Goal: Transaction & Acquisition: Purchase product/service

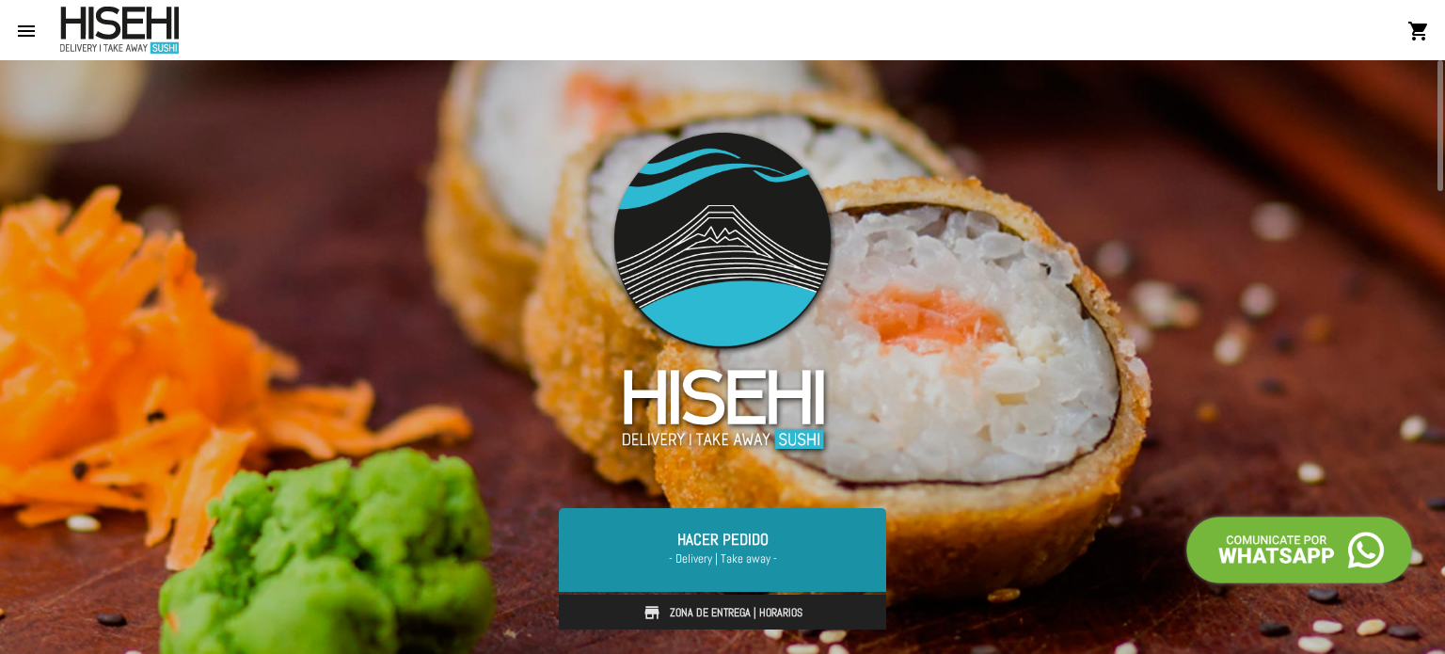
click at [715, 560] on span "- Delivery | Take away -" at bounding box center [723, 559] width 282 height 19
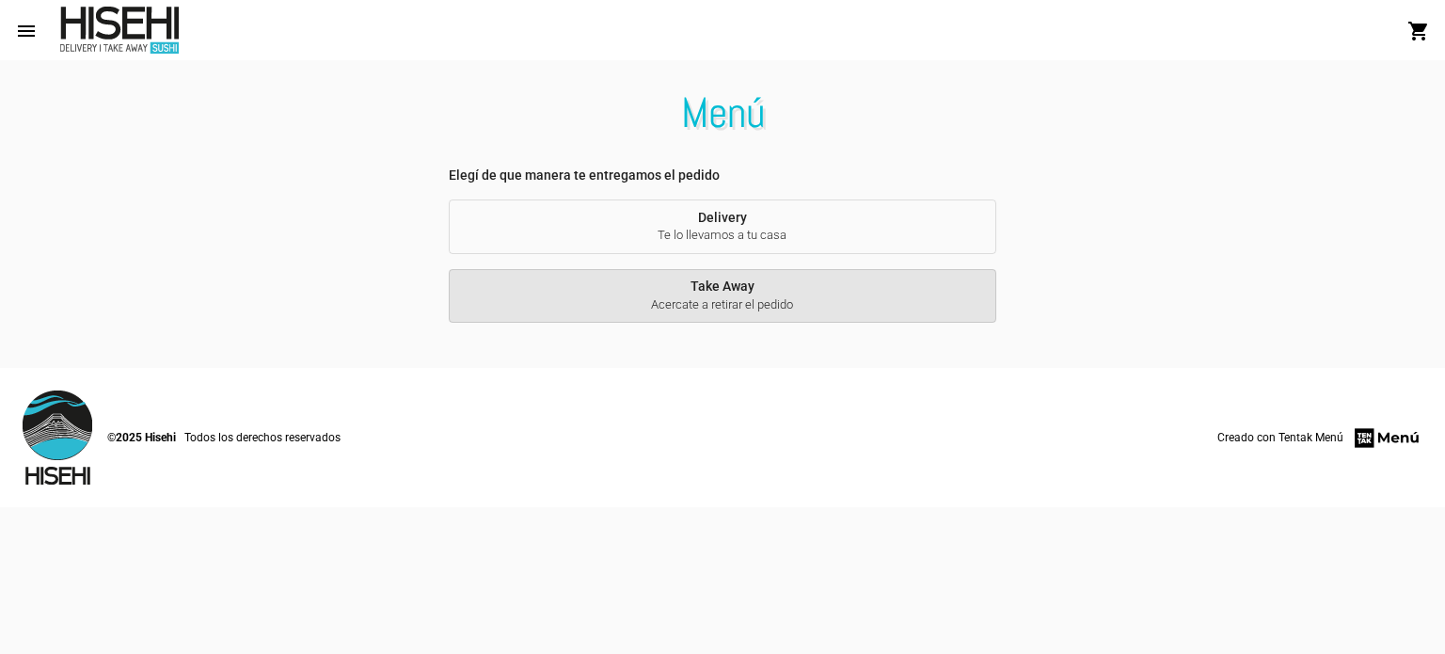
click at [719, 292] on span "Take Away Acercate a retirar el pedido" at bounding box center [723, 296] width 518 height 35
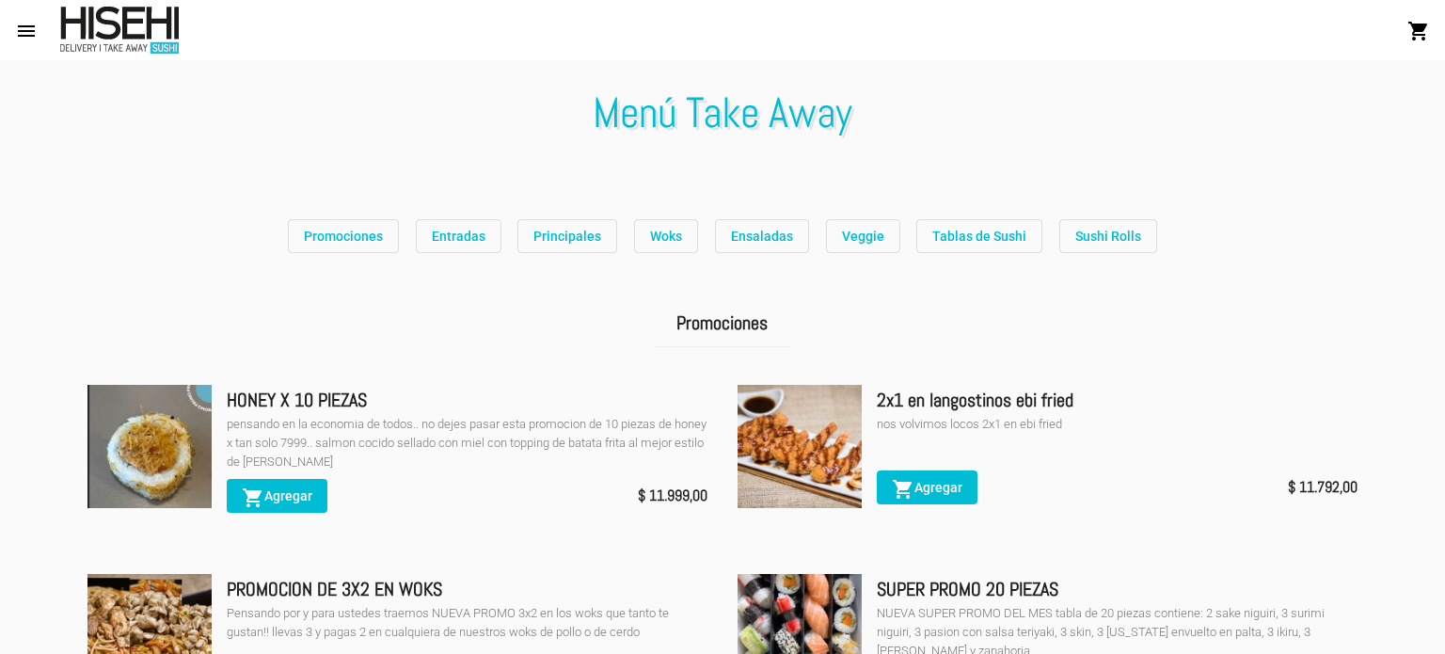
click at [741, 240] on span "Ensaladas" at bounding box center [762, 236] width 62 height 15
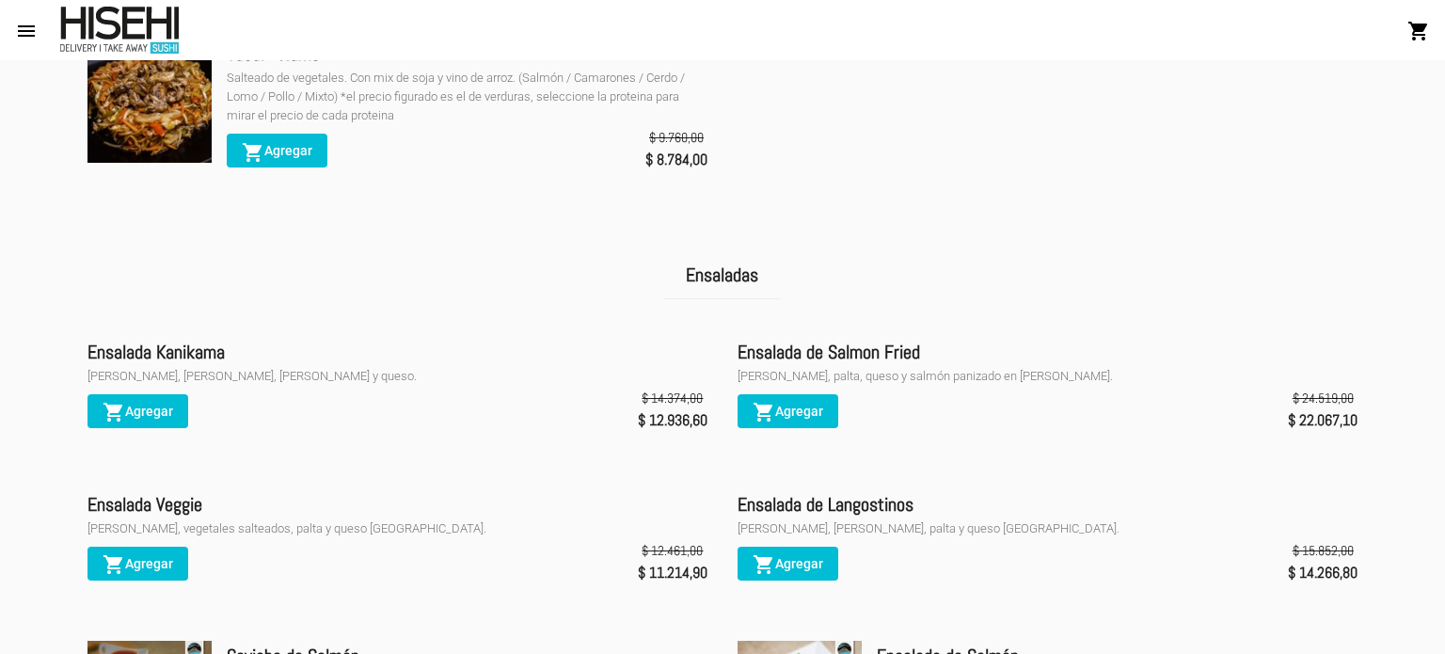
scroll to position [3068, 0]
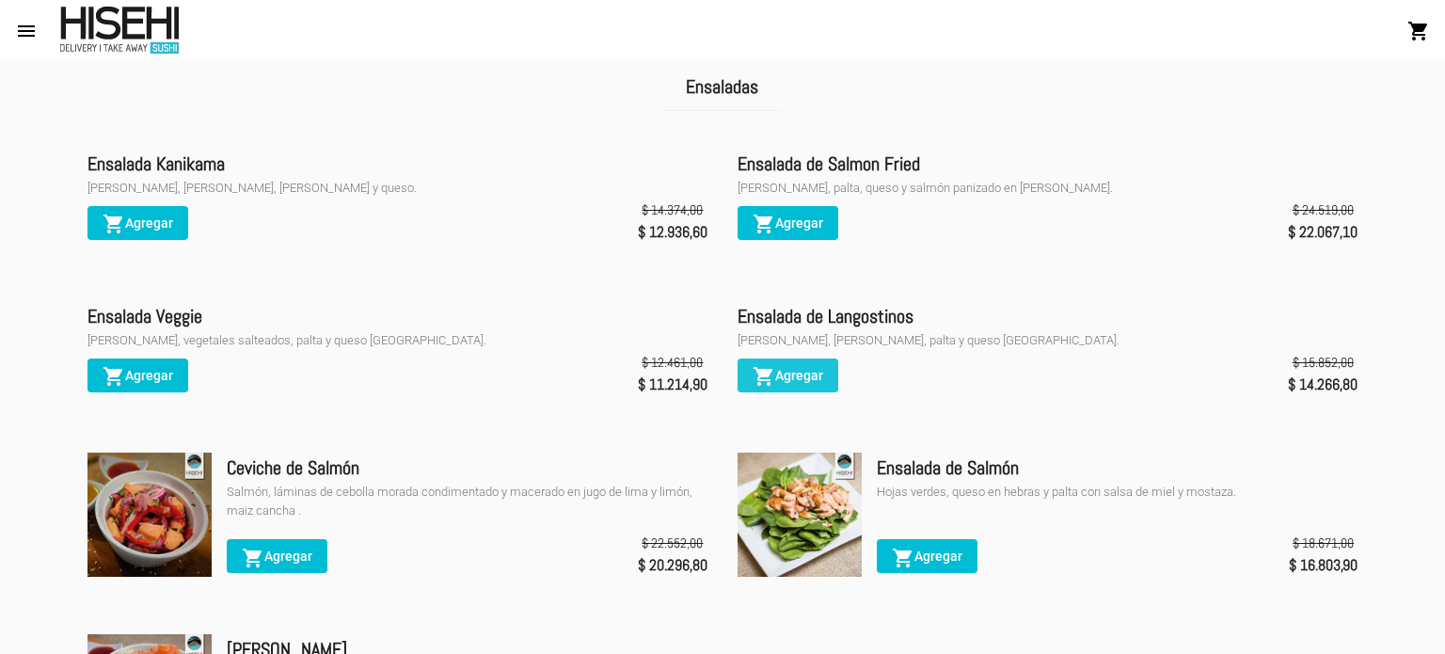
click at [821, 368] on span "shopping_cart Agregar" at bounding box center [788, 375] width 71 height 15
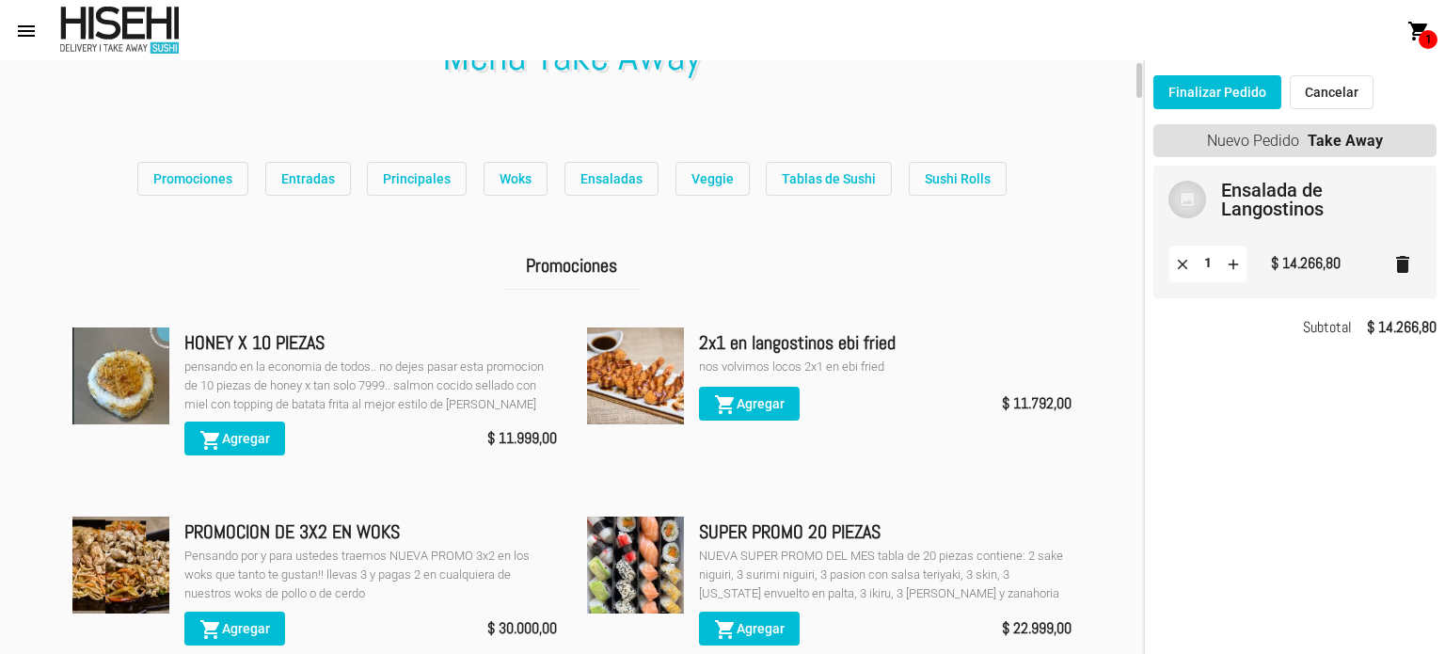
scroll to position [0, 0]
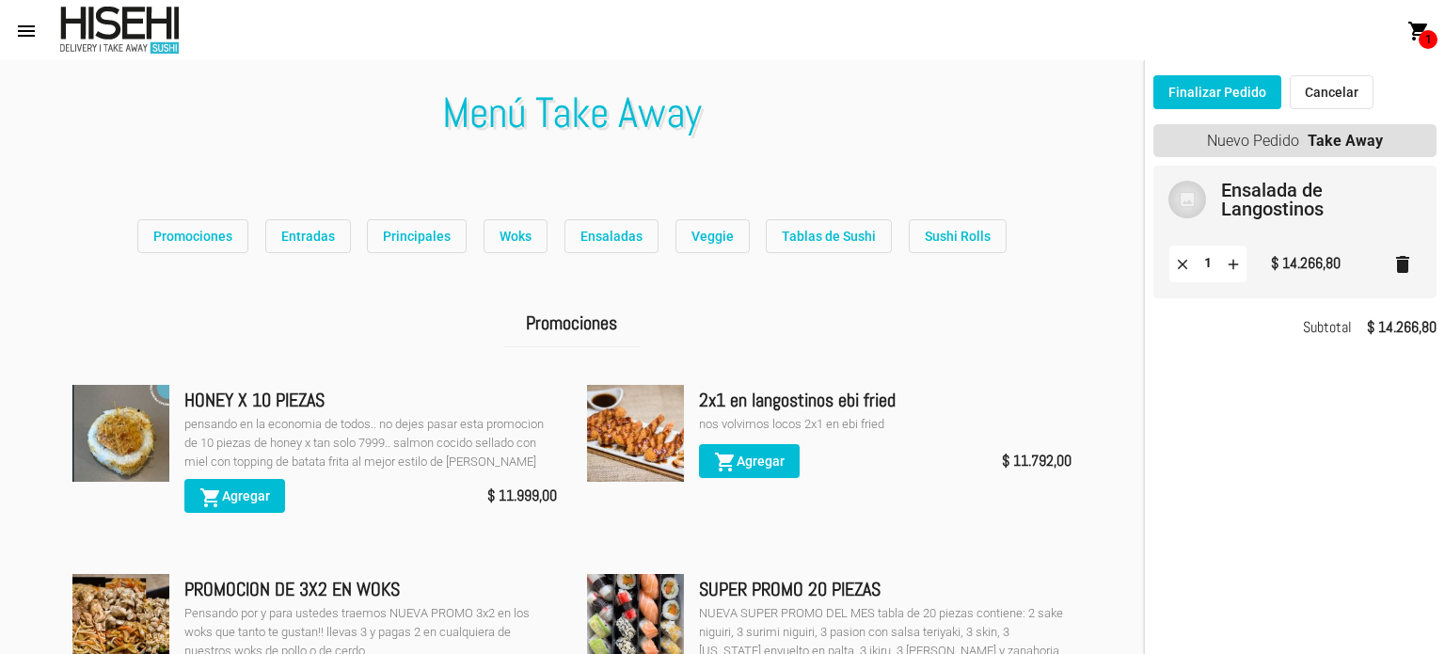
click at [828, 235] on span "Tablas de Sushi" at bounding box center [829, 236] width 94 height 15
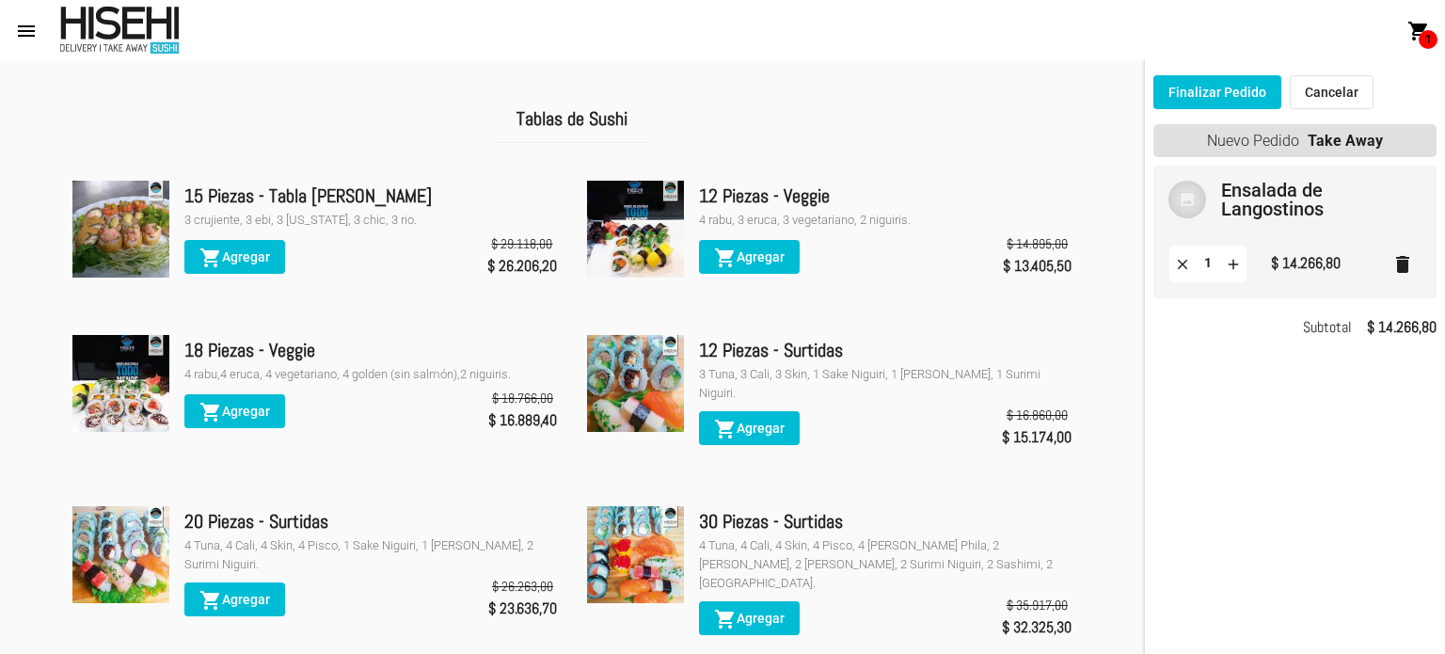
scroll to position [4438, 0]
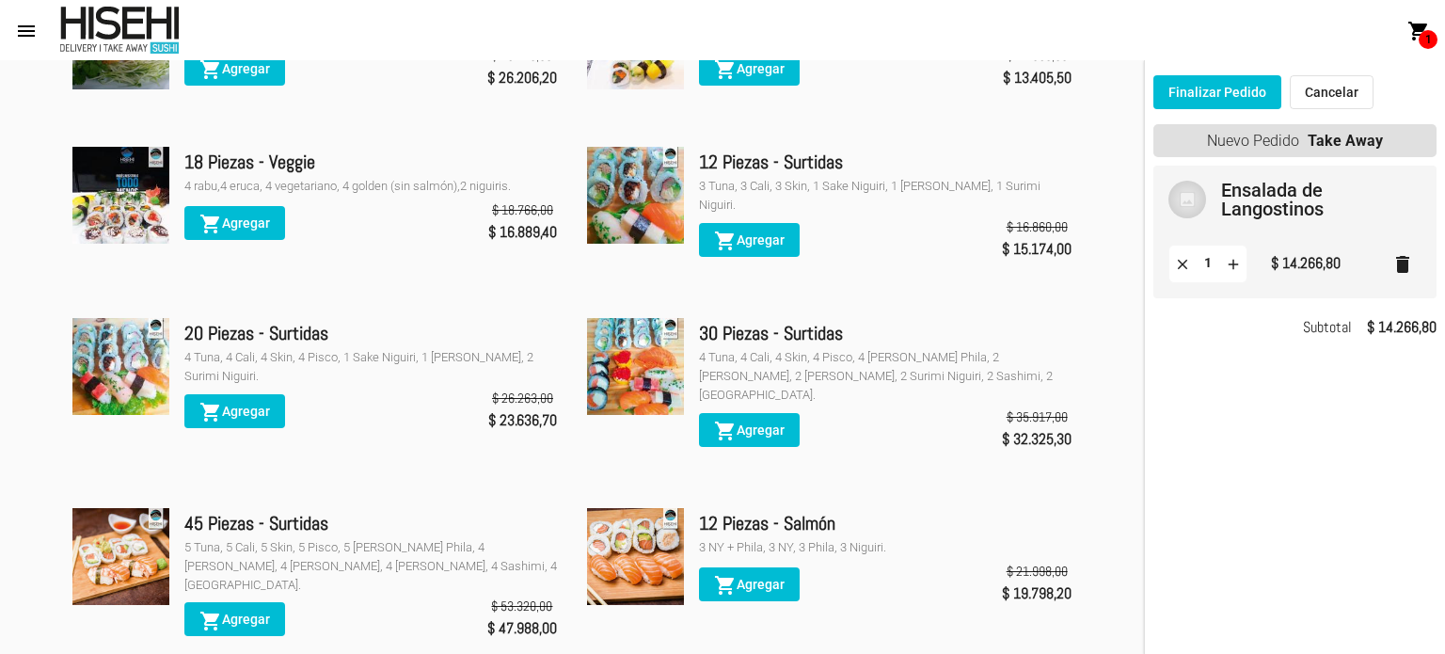
click at [230, 404] on span "shopping_cart Agregar" at bounding box center [234, 411] width 71 height 15
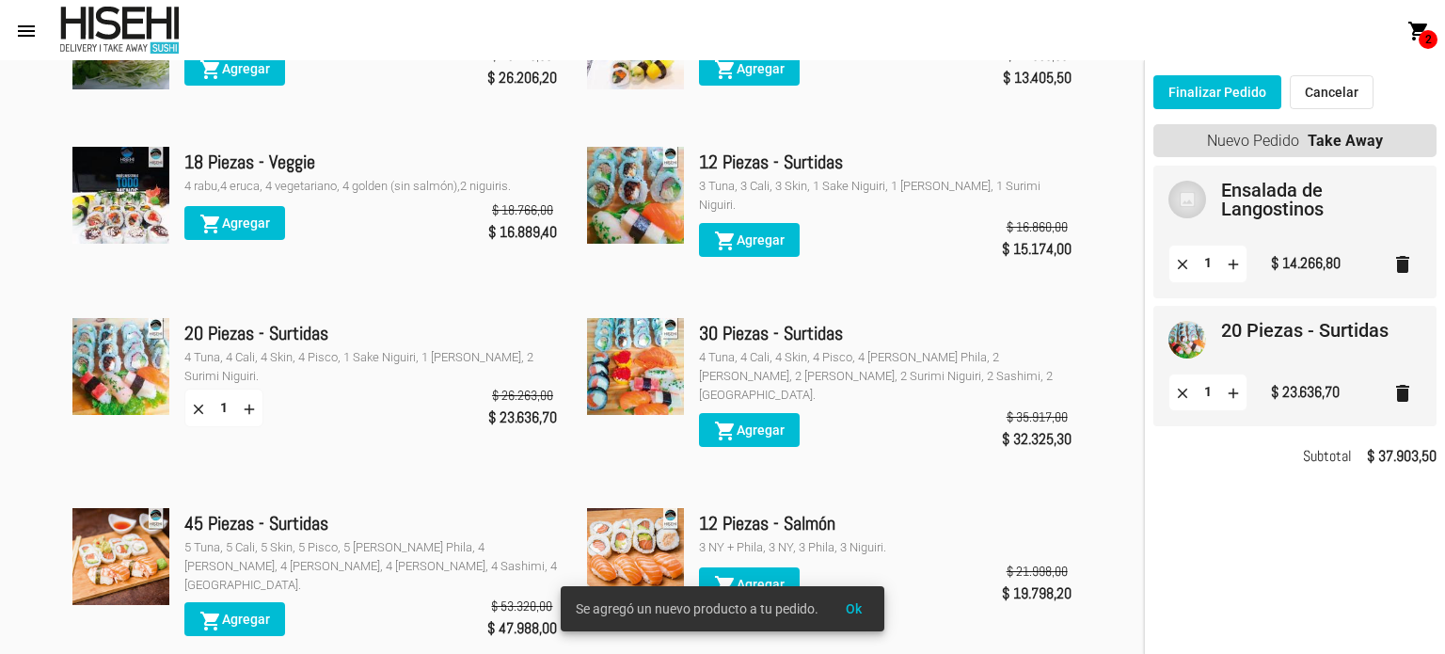
click at [1242, 91] on button "Finalizar Pedido" at bounding box center [1218, 92] width 128 height 34
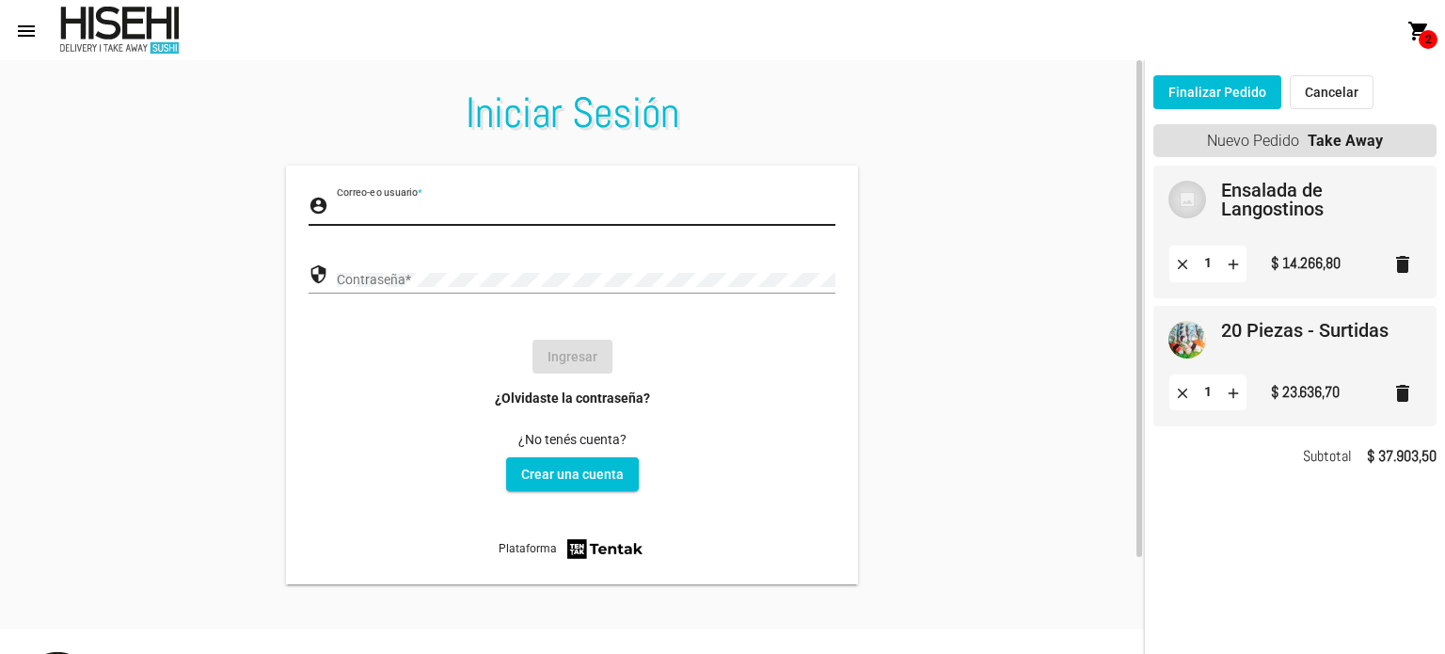
click at [476, 217] on input "Correo-e o usuario *" at bounding box center [586, 211] width 499 height 15
type input "[EMAIL_ADDRESS][DOMAIN_NAME]"
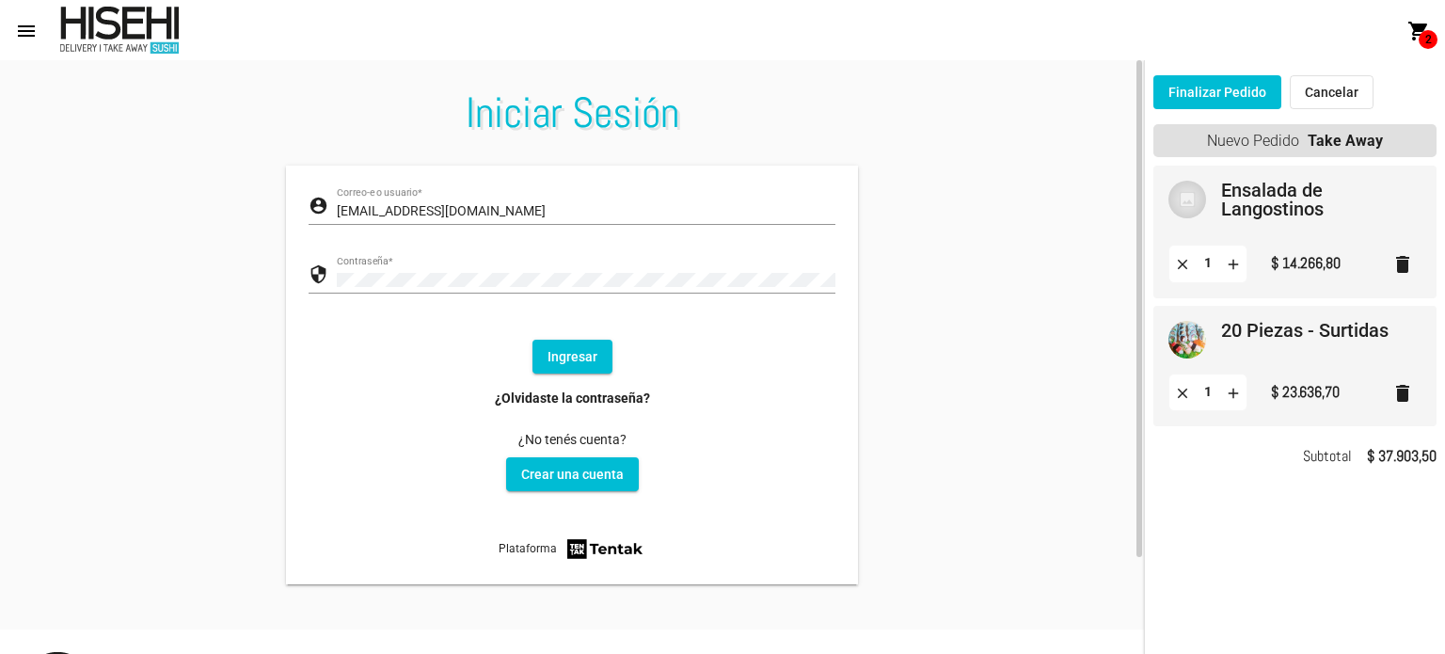
click at [567, 350] on button "Ingresar" at bounding box center [573, 357] width 80 height 34
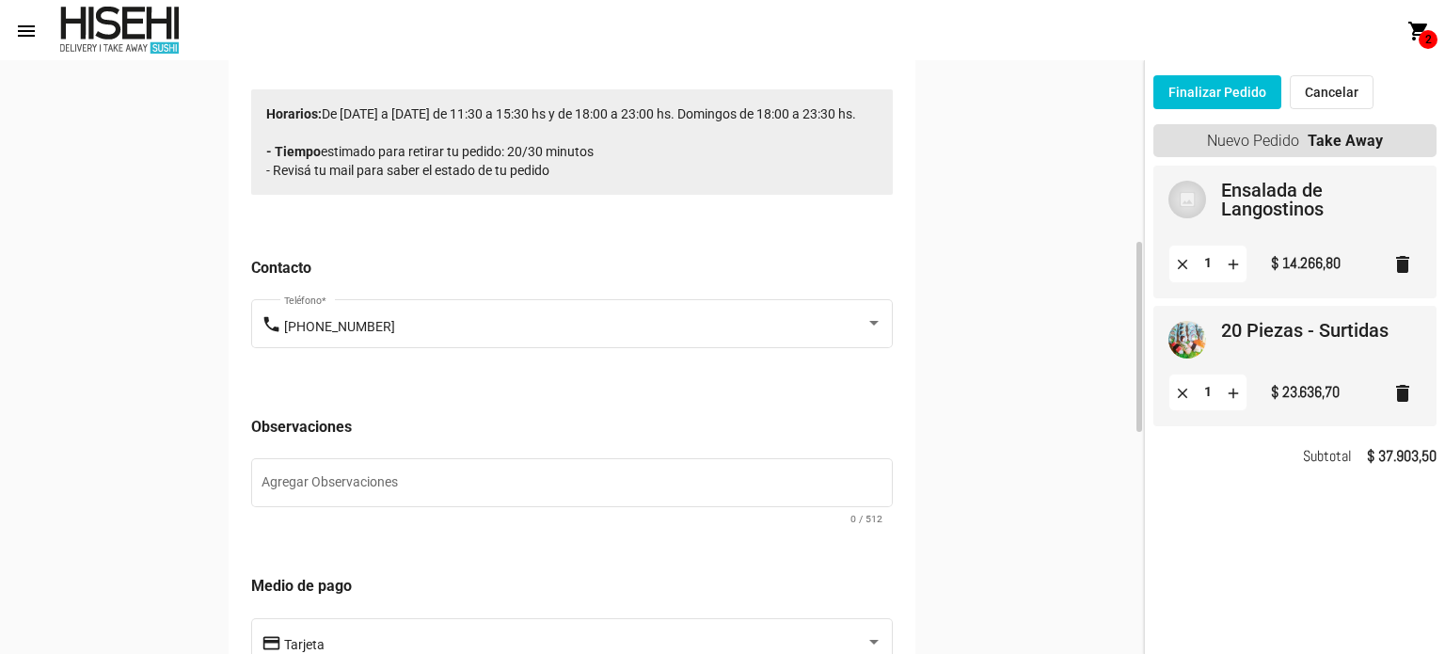
scroll to position [941, 0]
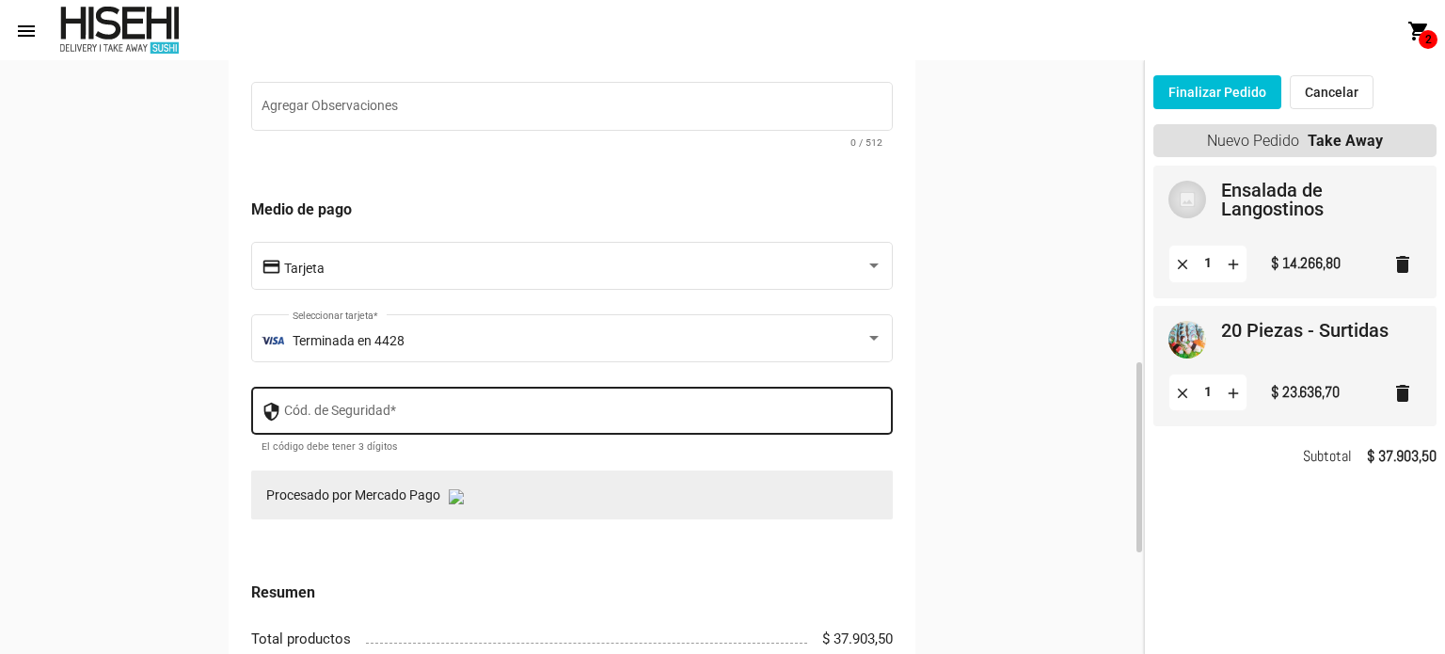
click at [453, 409] on div "Cód. de Seguridad *" at bounding box center [583, 409] width 599 height 52
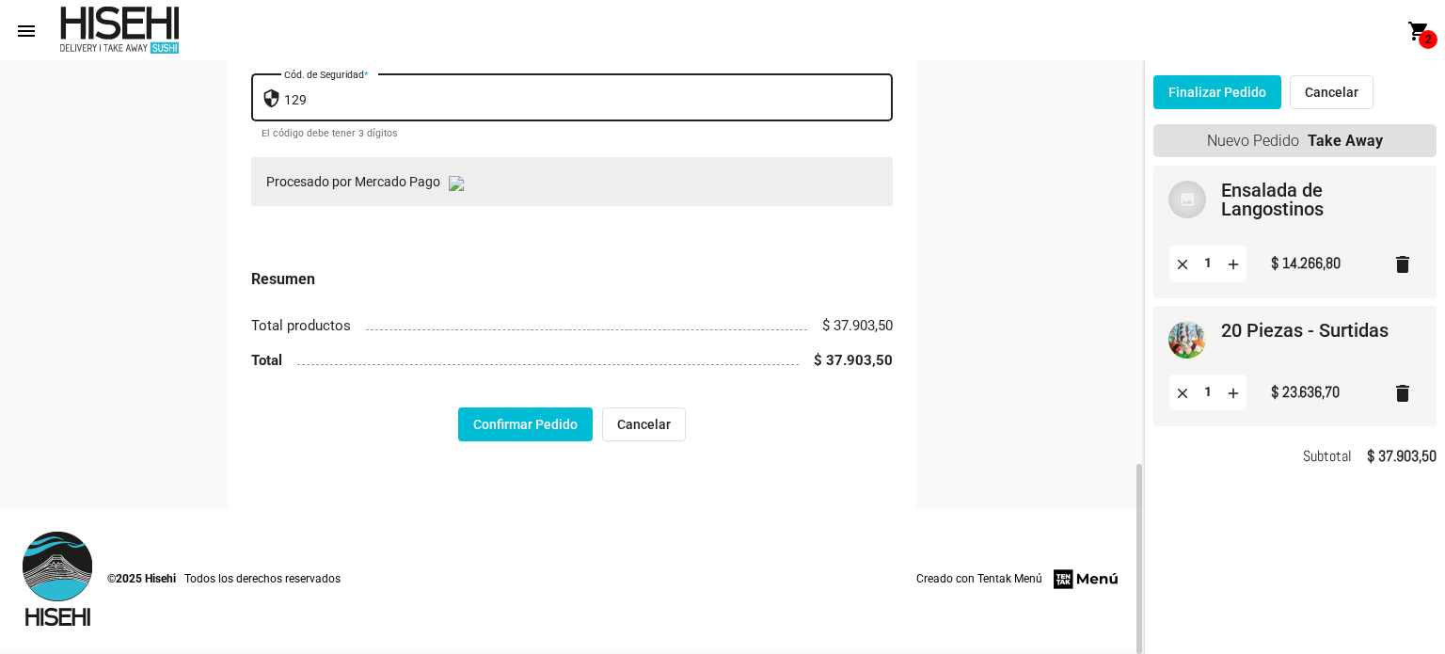
type input "129"
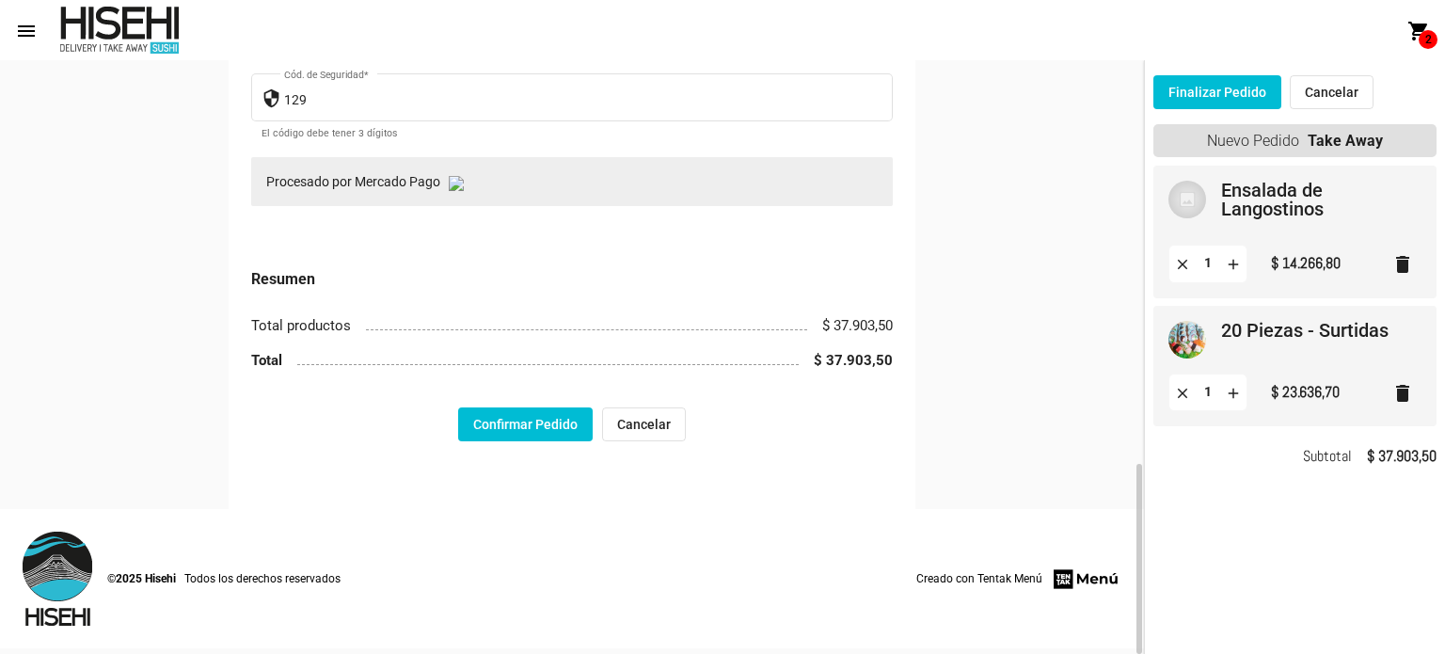
click at [507, 423] on button "Confirmar Pedido" at bounding box center [525, 424] width 135 height 34
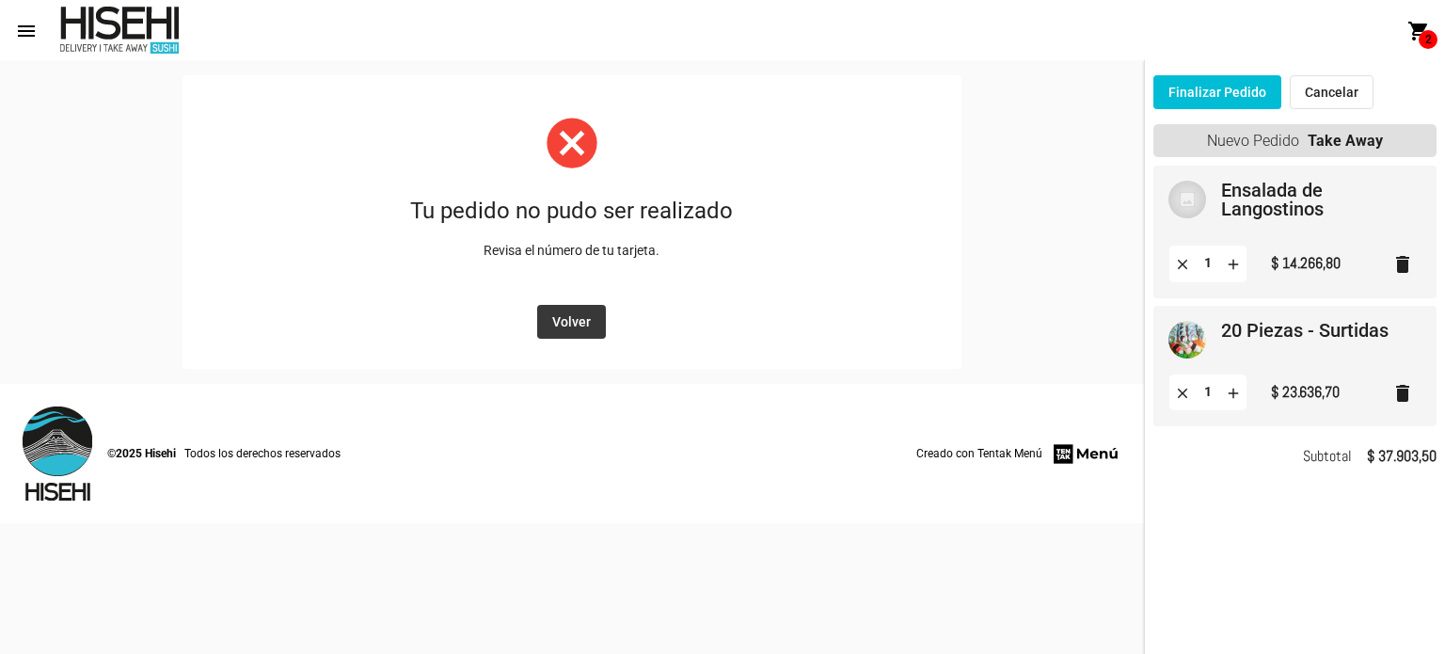
click at [568, 331] on button "Volver" at bounding box center [571, 322] width 69 height 34
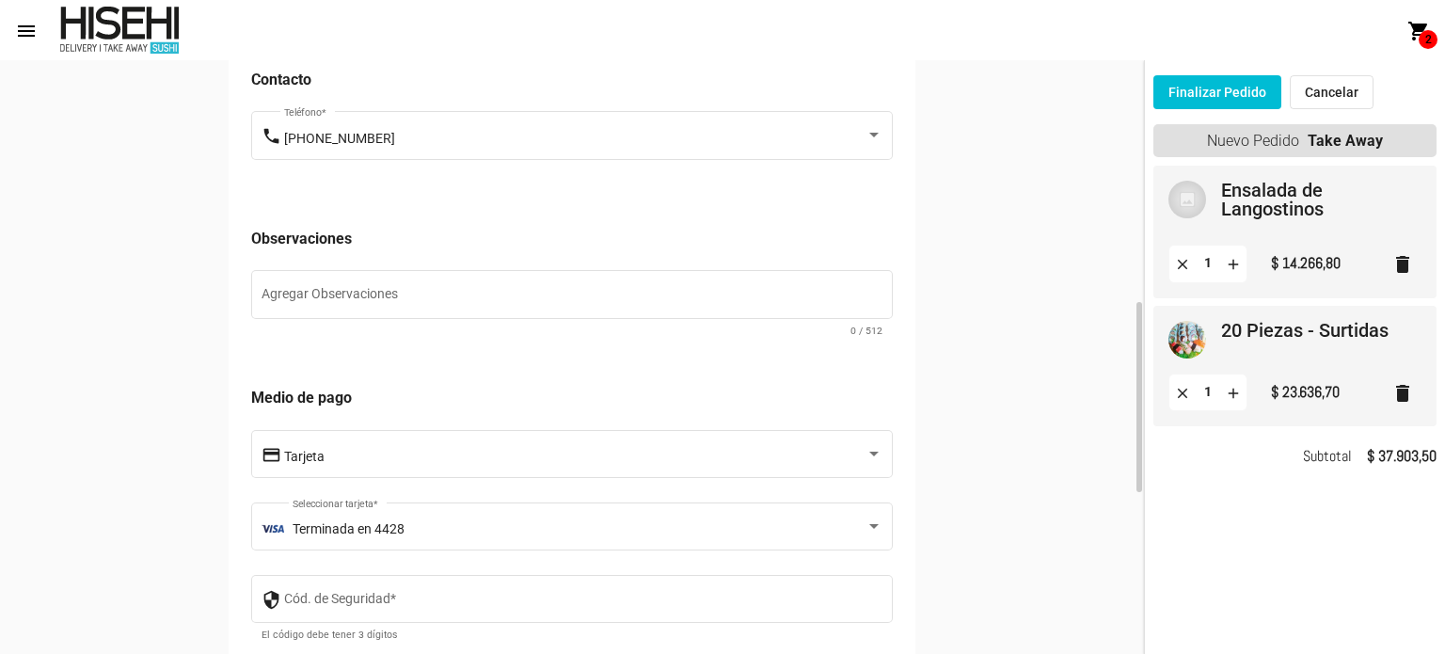
scroll to position [1129, 0]
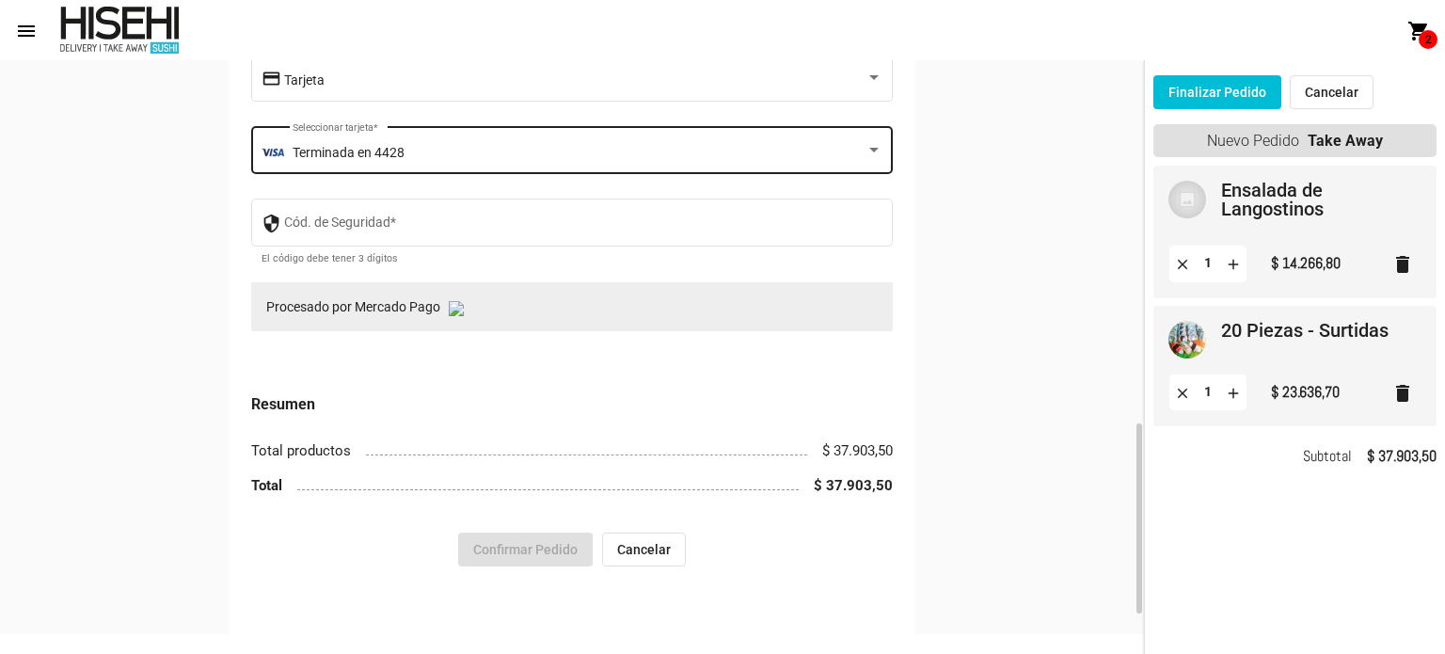
click at [489, 150] on div "Terminada en 4428" at bounding box center [580, 153] width 574 height 15
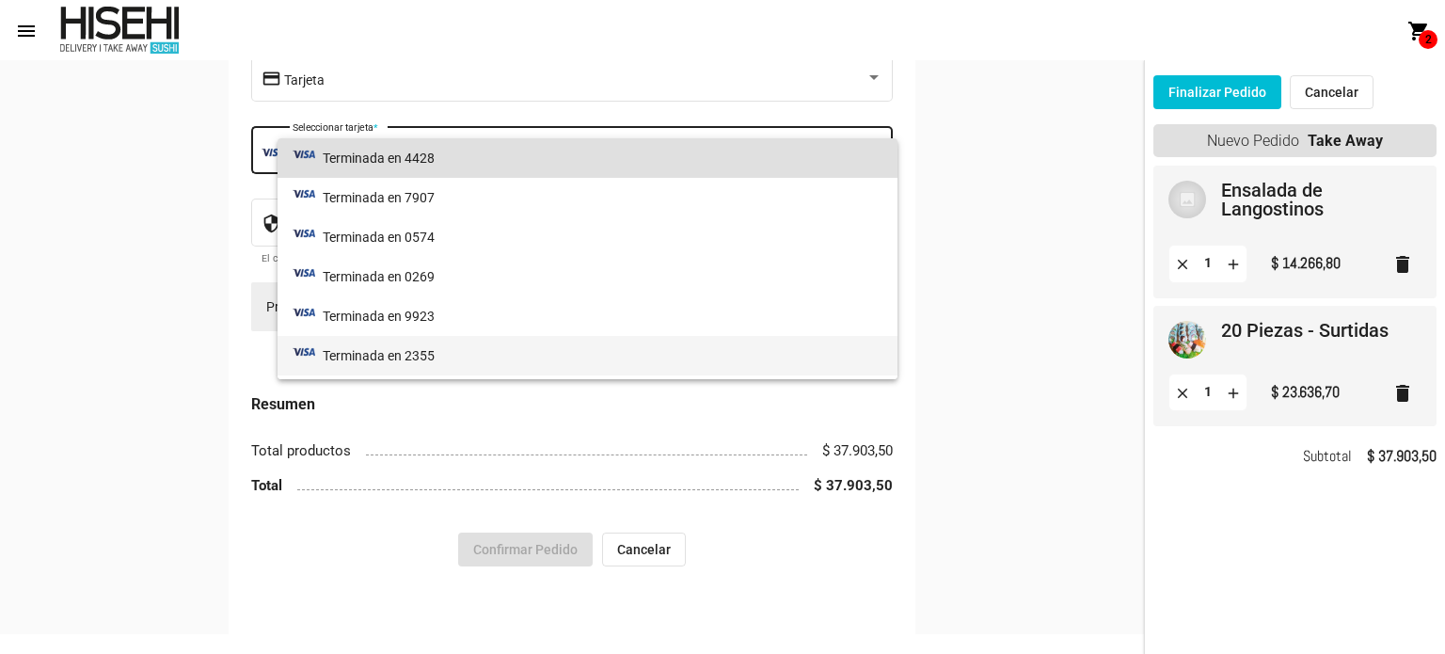
click at [392, 346] on span "Terminada en 2355" at bounding box center [588, 356] width 591 height 40
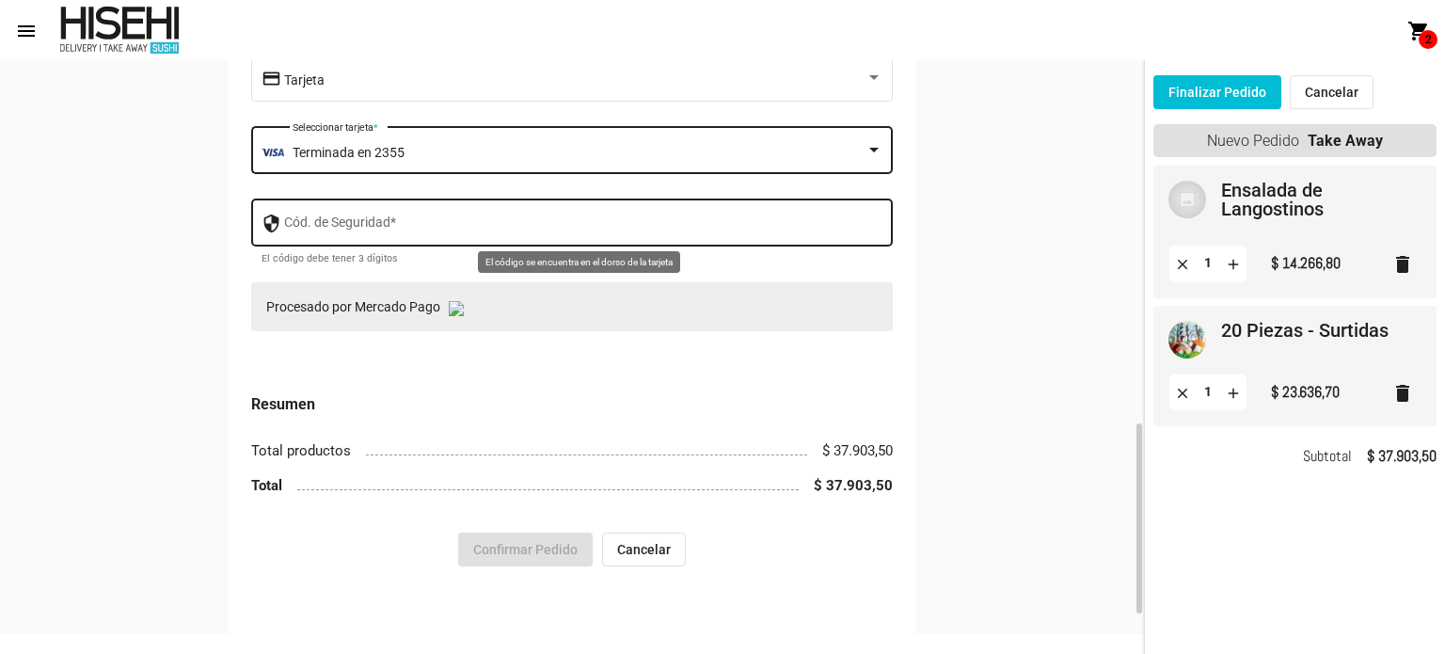
click at [345, 230] on input "Cód. de Seguridad *" at bounding box center [583, 225] width 599 height 15
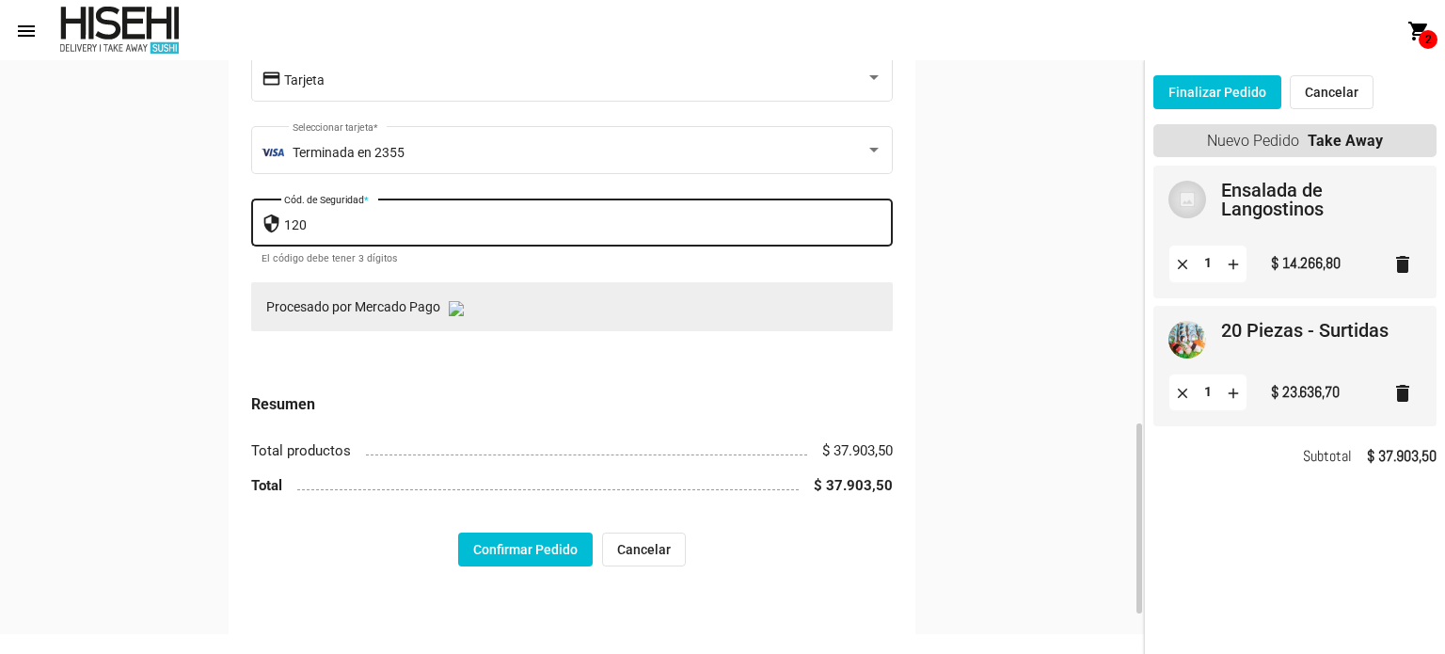
type input "120"
click at [511, 563] on button "Confirmar Pedido" at bounding box center [525, 550] width 135 height 34
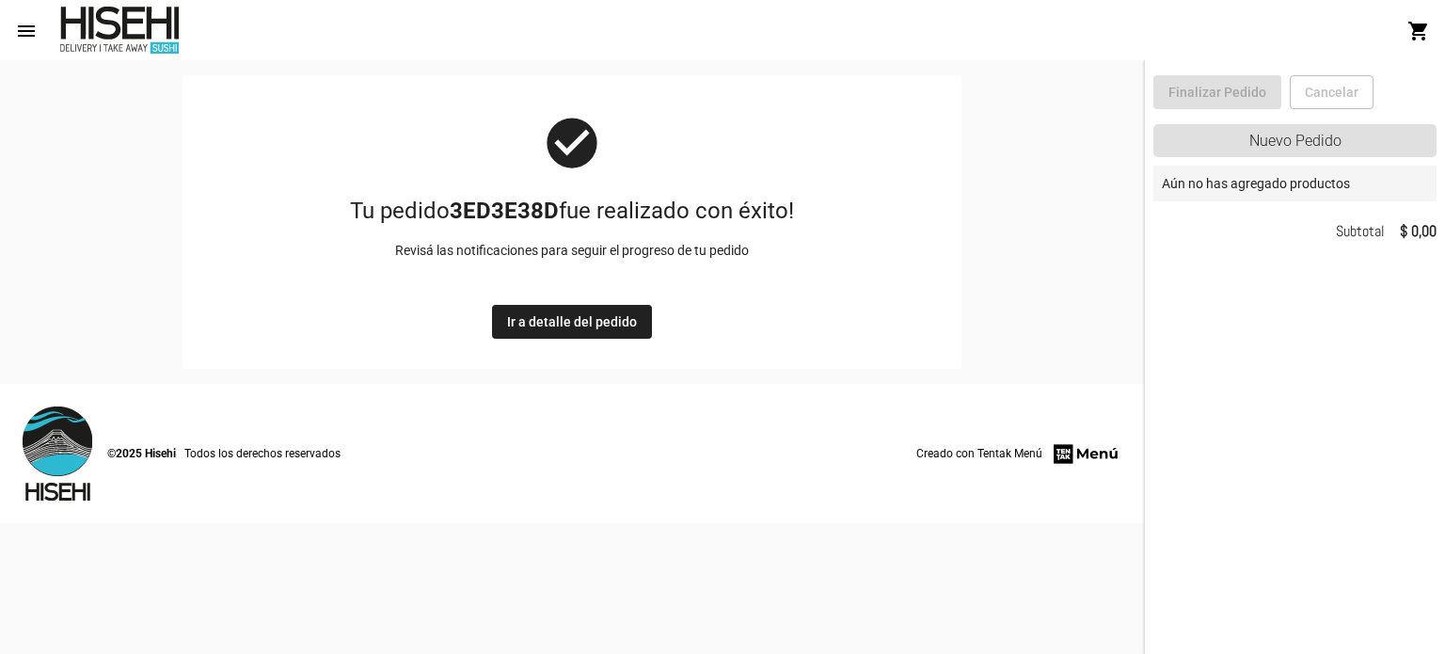
click at [575, 323] on span "Ir a detalle del pedido" at bounding box center [572, 321] width 130 height 15
